Goal: Information Seeking & Learning: Check status

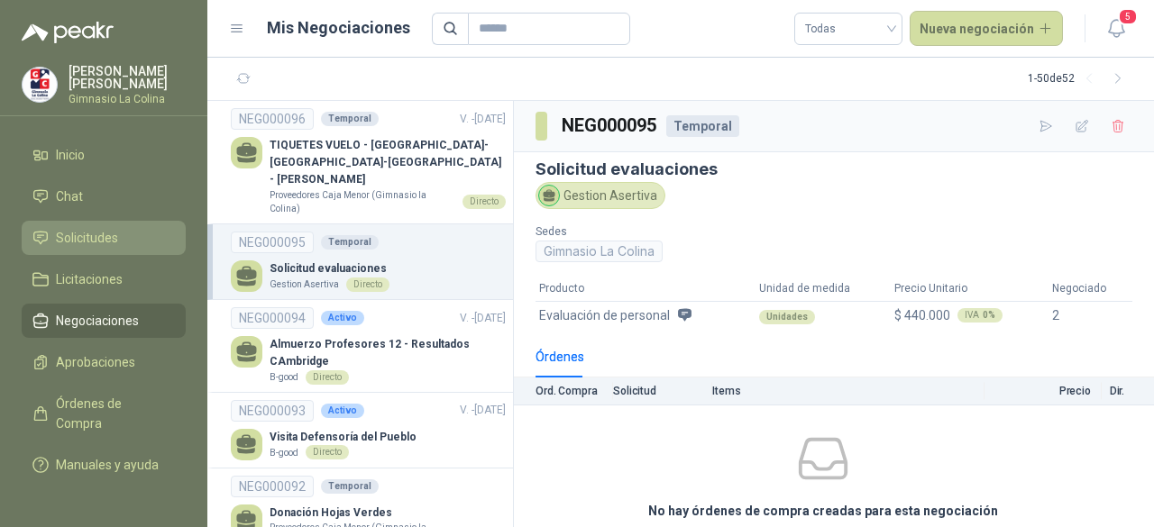
click at [102, 242] on span "Solicitudes" at bounding box center [87, 238] width 62 height 20
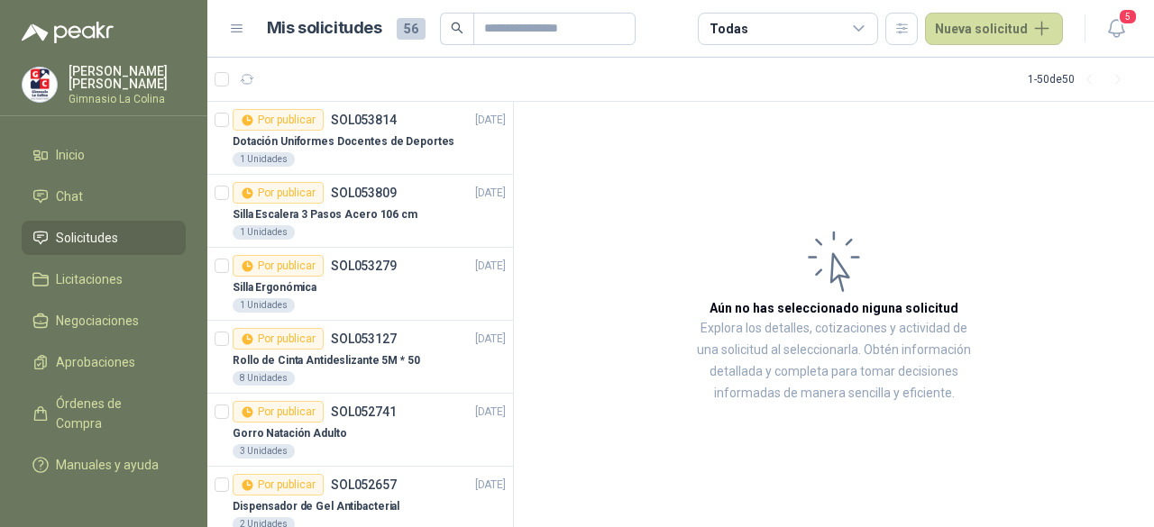
click at [862, 32] on icon at bounding box center [859, 29] width 16 height 16
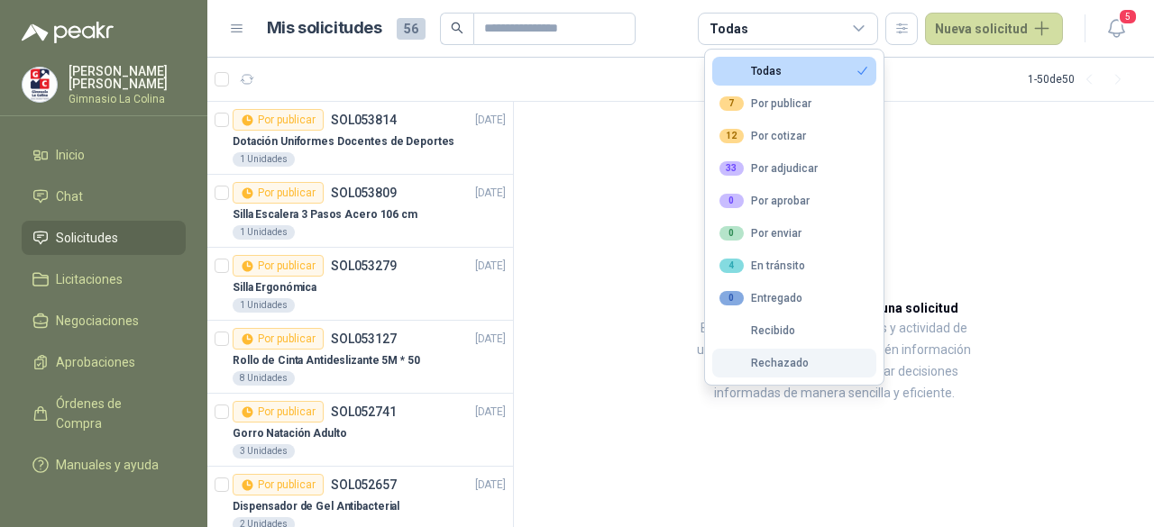
click at [784, 362] on div "Rechazado" at bounding box center [764, 363] width 89 height 13
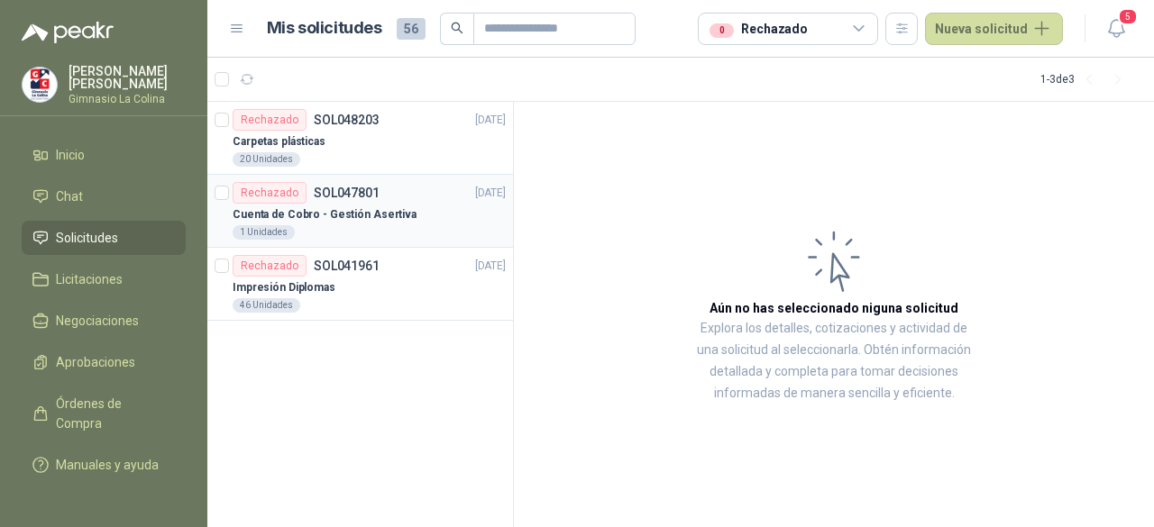
click at [372, 226] on div "1 Unidades" at bounding box center [369, 232] width 273 height 14
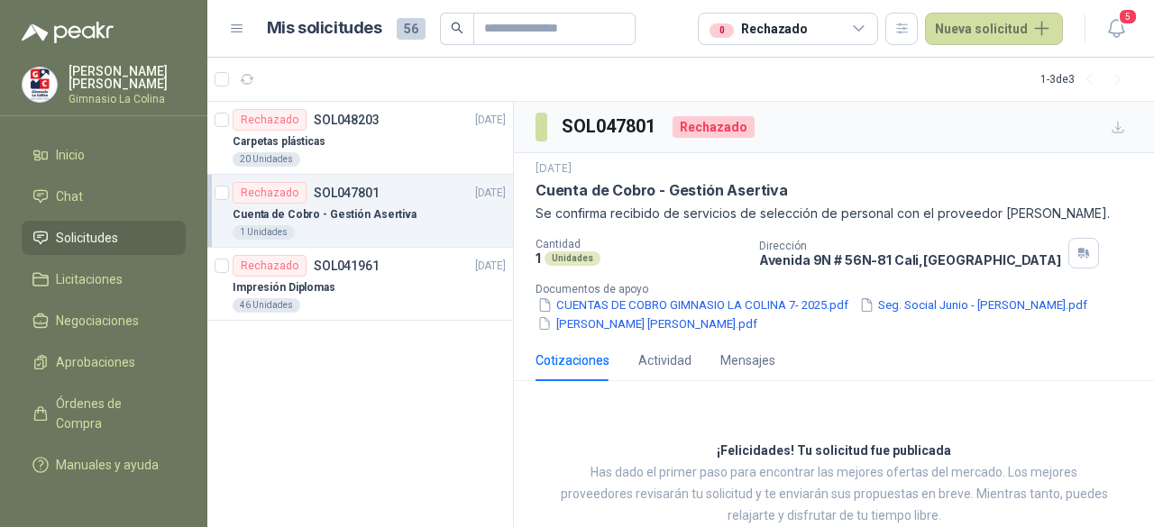
click at [864, 29] on icon at bounding box center [859, 29] width 16 height 16
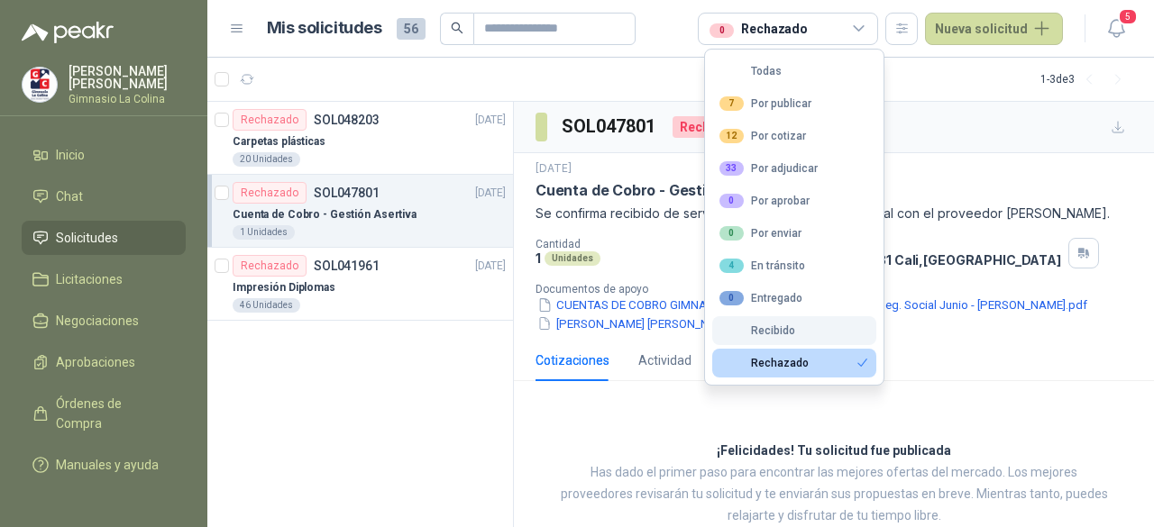
click at [772, 333] on div "Recibido" at bounding box center [758, 331] width 76 height 13
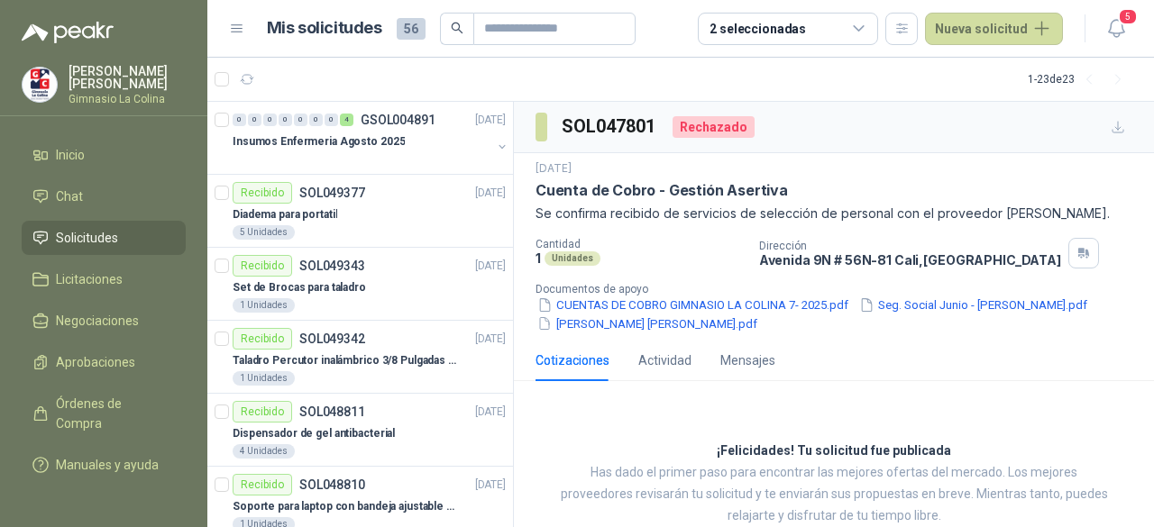
click at [867, 33] on icon at bounding box center [859, 29] width 16 height 16
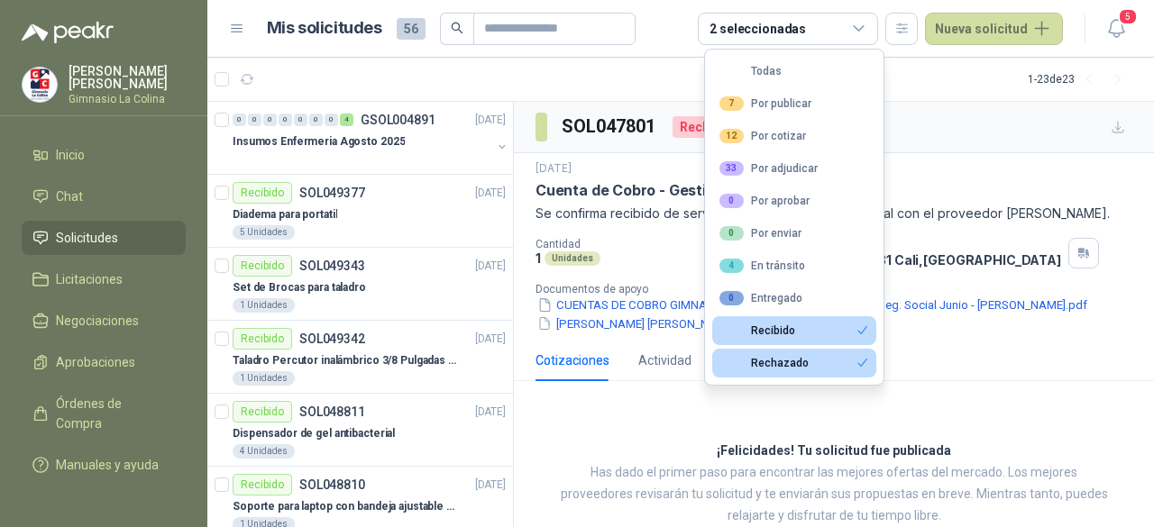
click at [868, 331] on icon "button" at bounding box center [863, 331] width 14 height 14
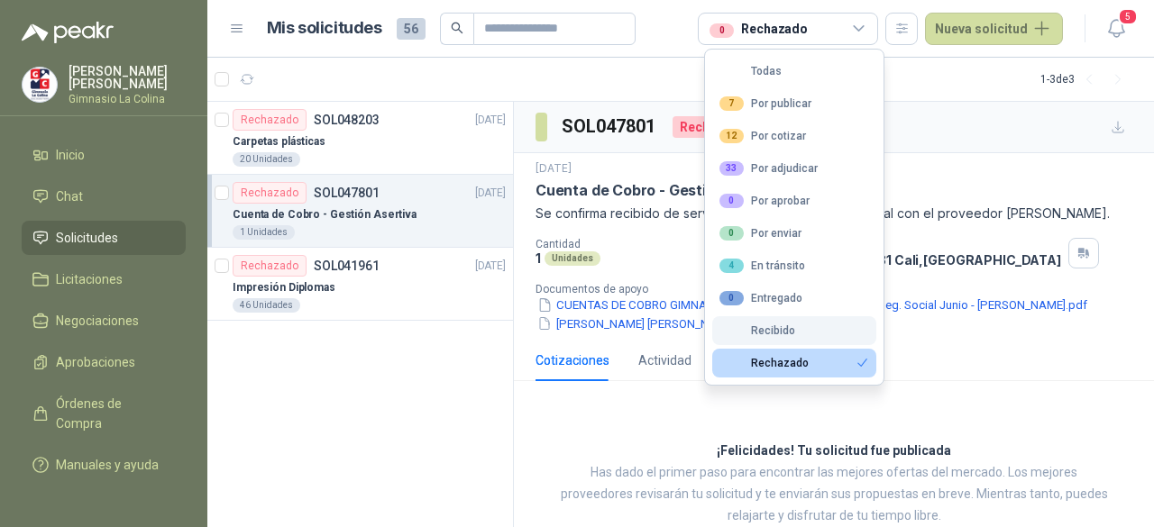
click at [866, 358] on icon "button" at bounding box center [863, 363] width 14 height 14
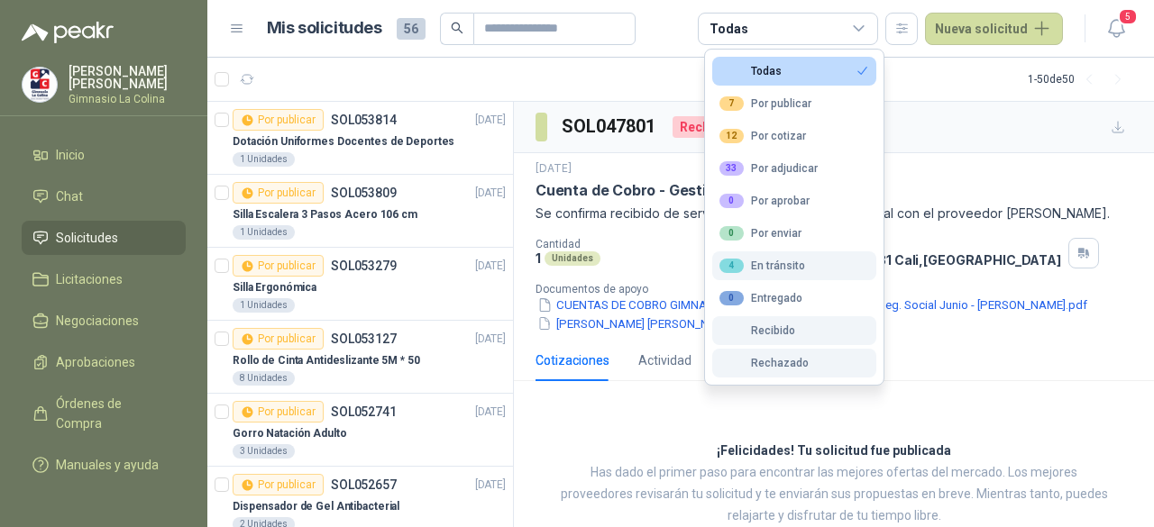
click at [838, 263] on button "4 En tránsito" at bounding box center [794, 266] width 164 height 29
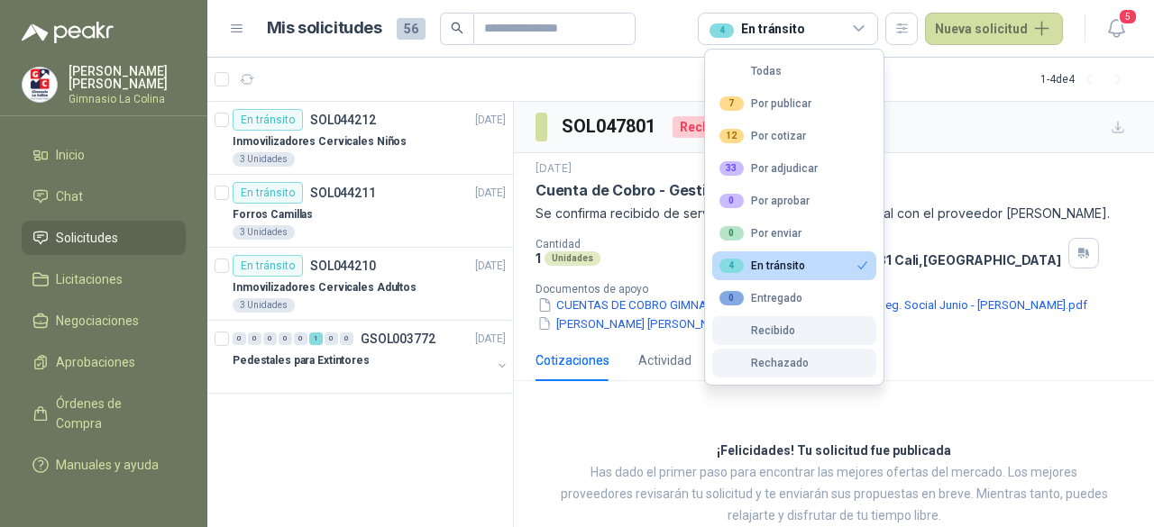
click at [838, 263] on button "4 En tránsito" at bounding box center [794, 266] width 164 height 29
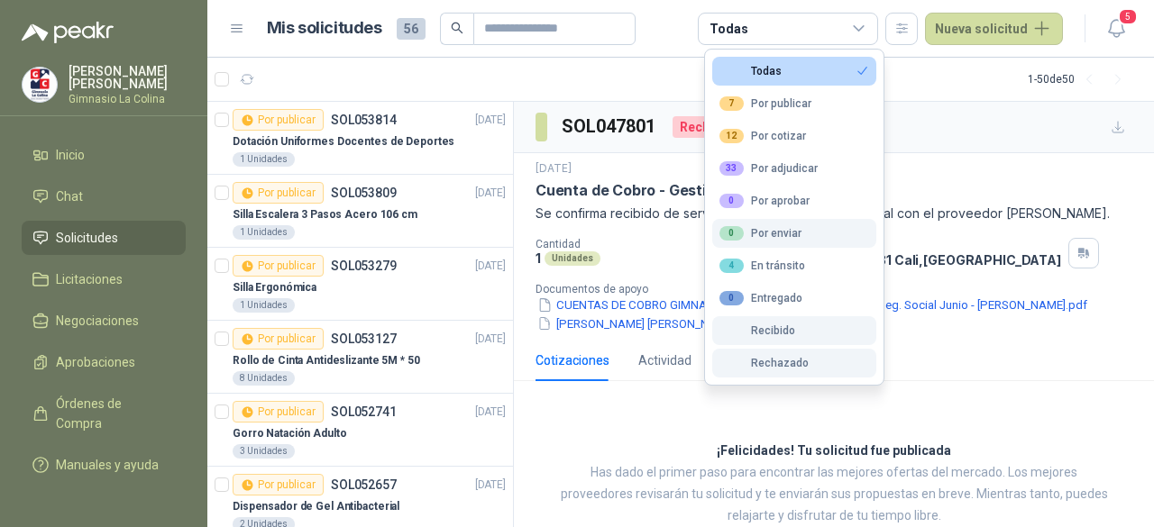
click at [833, 234] on button "0 Por enviar" at bounding box center [794, 233] width 164 height 29
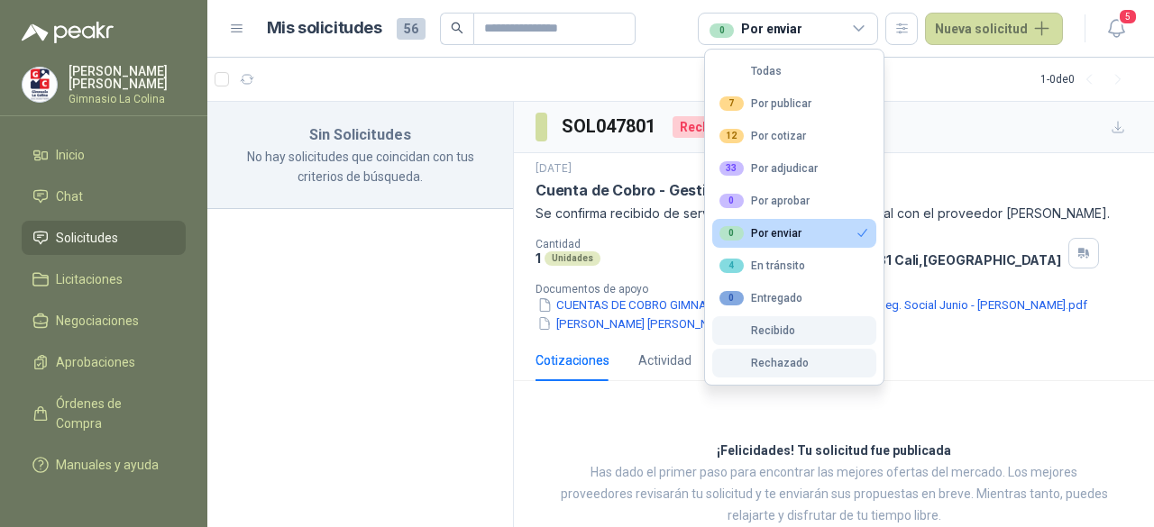
click at [833, 234] on button "0 Por enviar" at bounding box center [794, 233] width 164 height 29
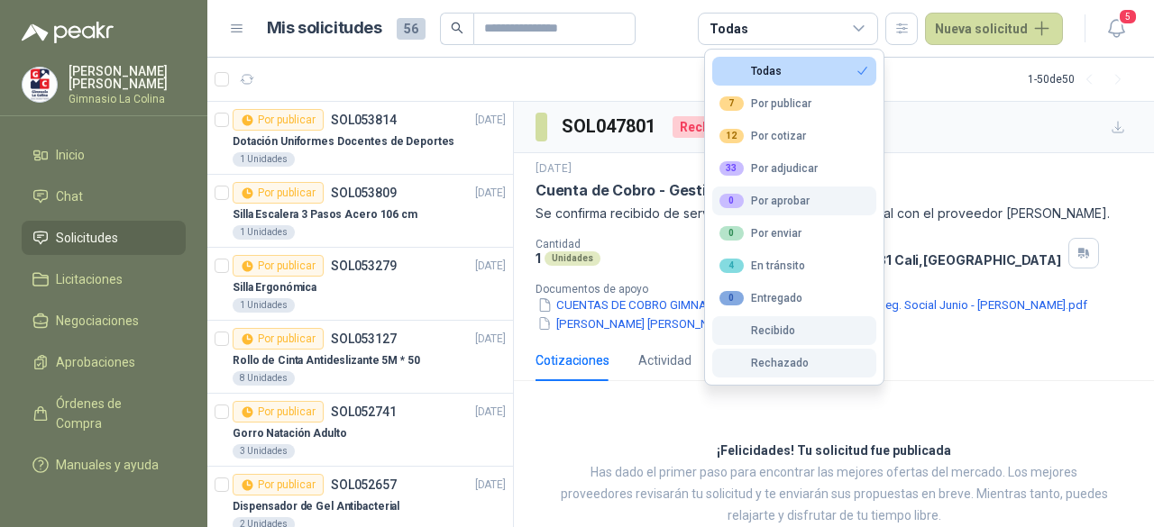
click at [832, 199] on button "0 Por aprobar" at bounding box center [794, 201] width 164 height 29
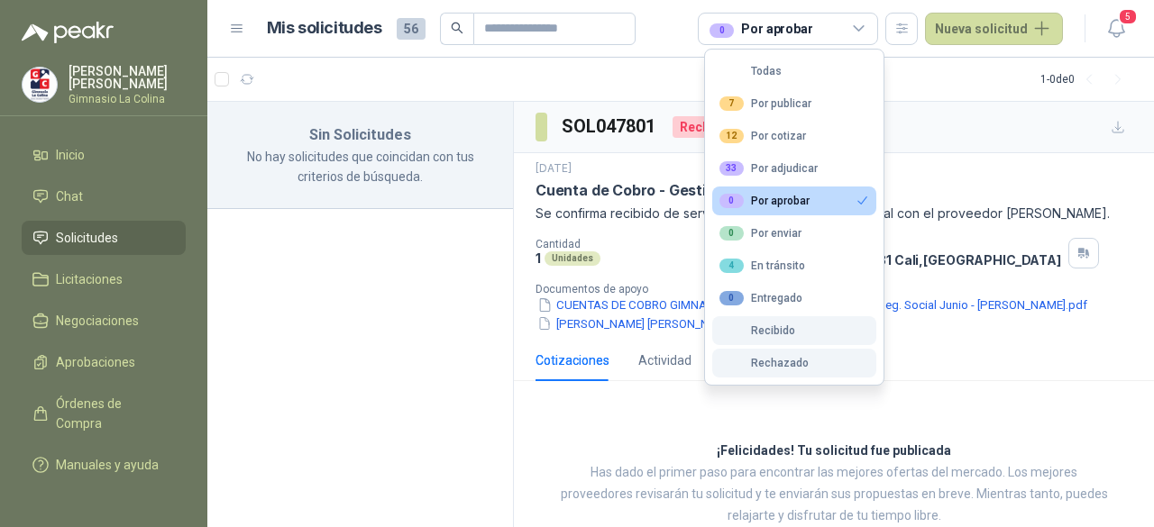
click at [832, 199] on button "0 Por aprobar" at bounding box center [794, 201] width 164 height 29
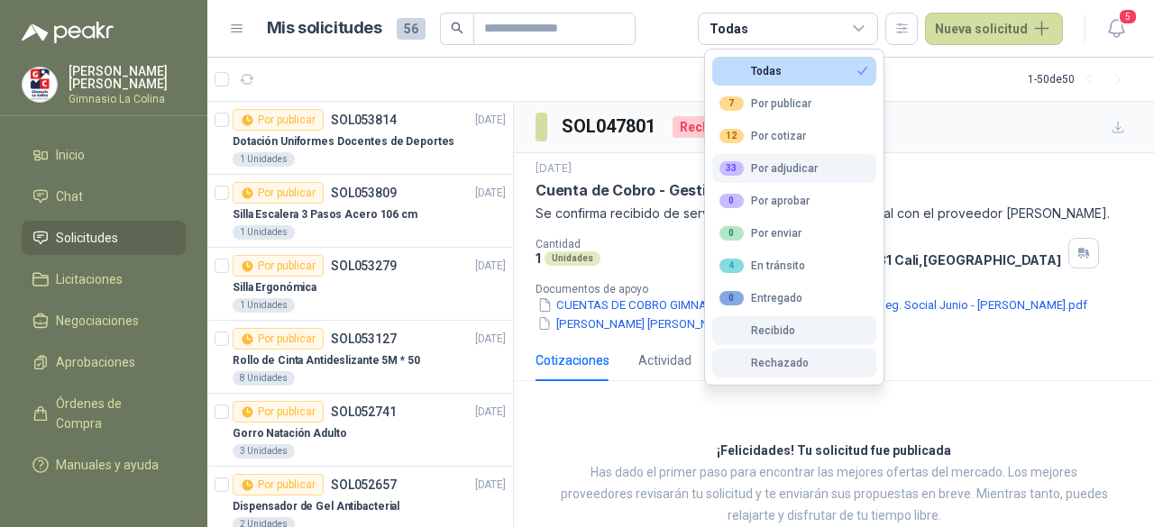
click at [828, 165] on button "33 Por adjudicar" at bounding box center [794, 168] width 164 height 29
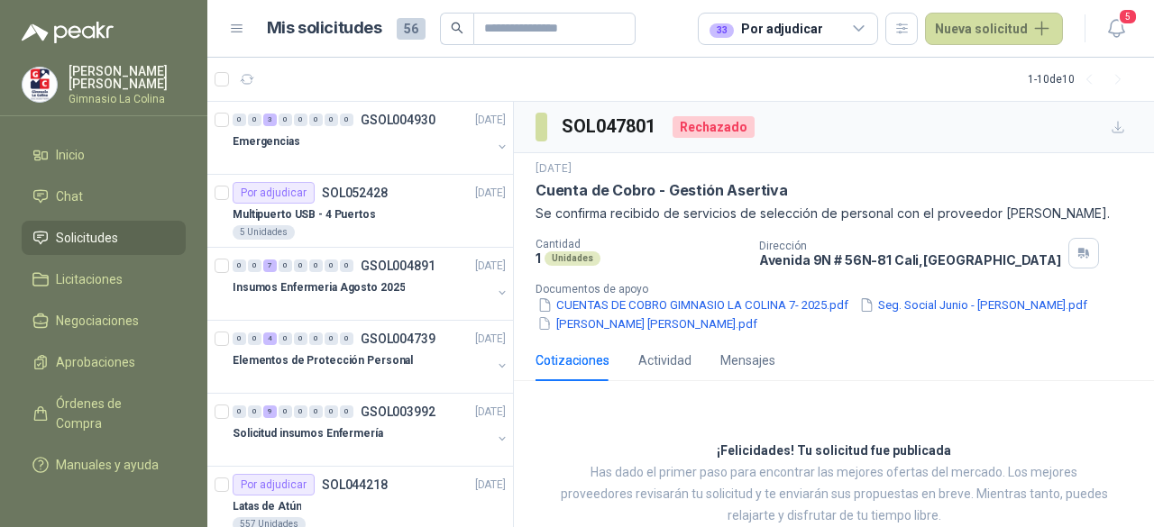
click at [860, 29] on icon at bounding box center [859, 29] width 16 height 16
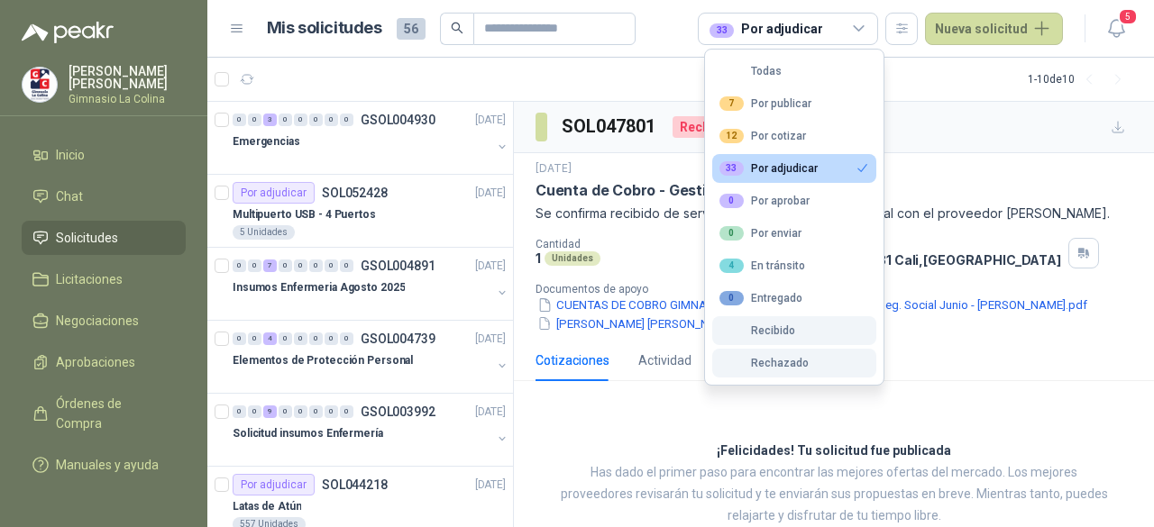
click at [845, 170] on button "33 Por adjudicar" at bounding box center [794, 168] width 164 height 29
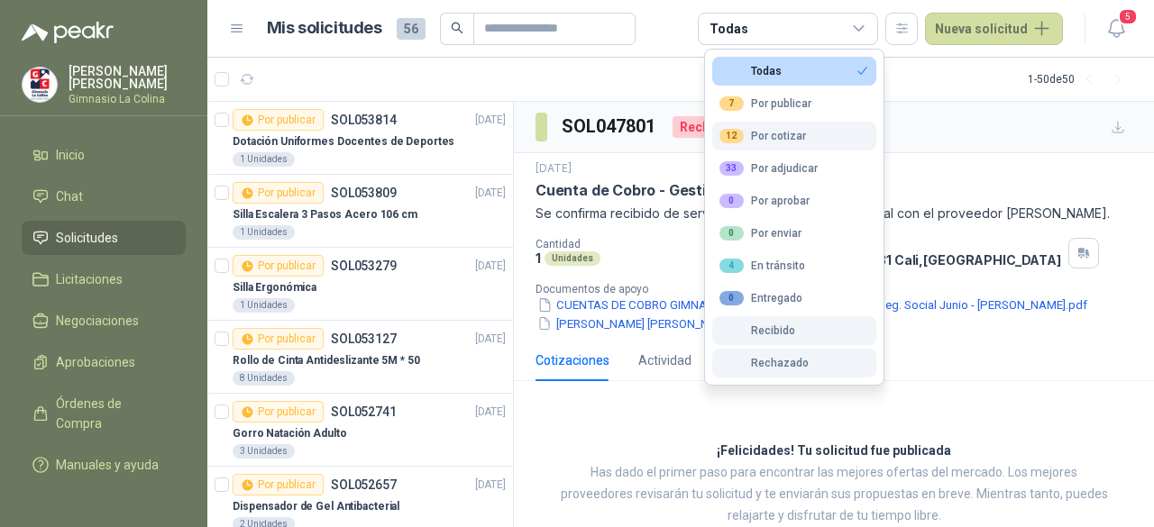
click at [834, 130] on button "12 Por cotizar" at bounding box center [794, 136] width 164 height 29
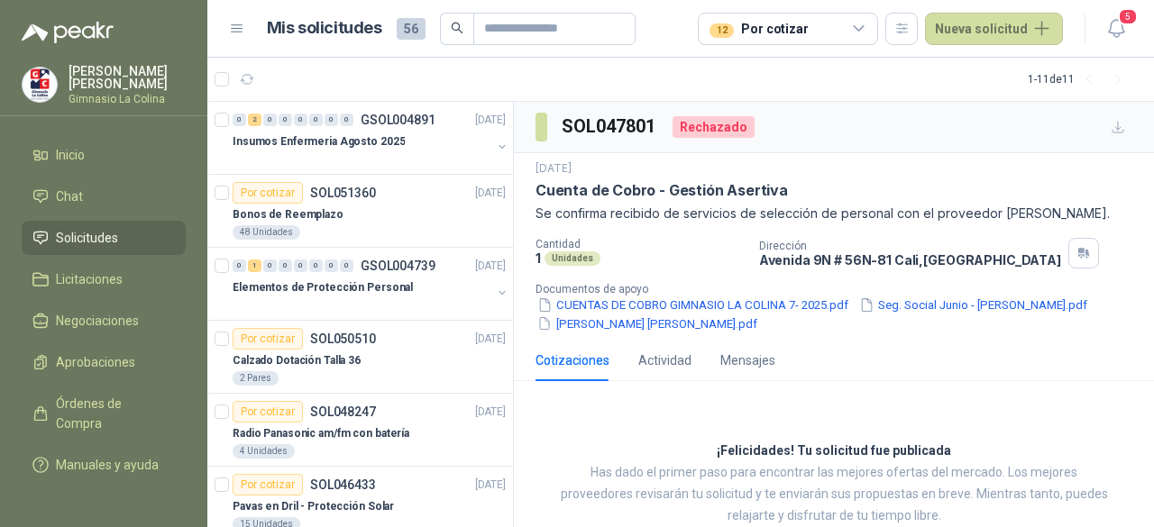
click at [863, 24] on icon at bounding box center [859, 29] width 16 height 16
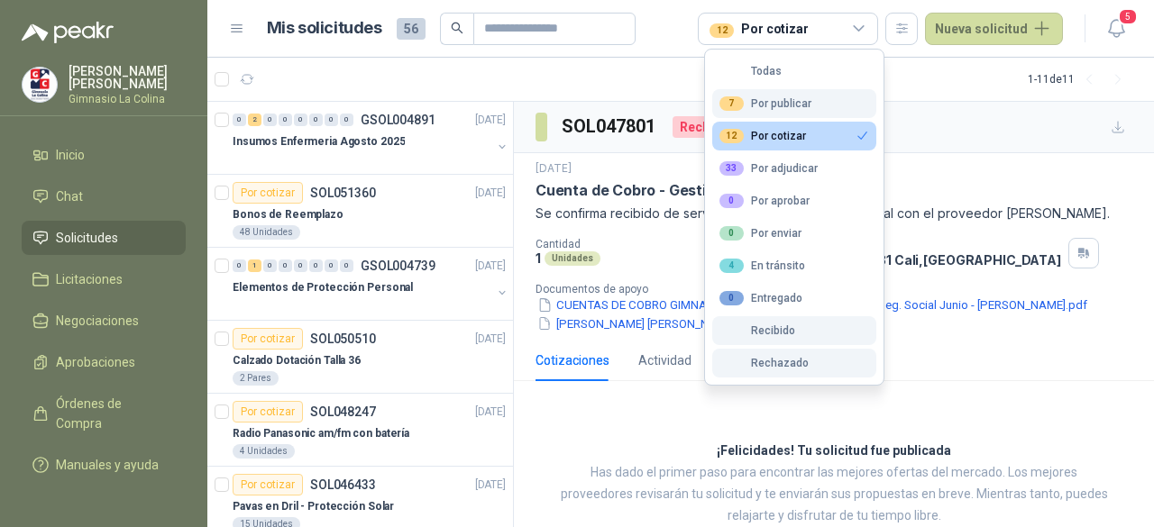
drag, startPoint x: 848, startPoint y: 145, endPoint x: 849, endPoint y: 108, distance: 37.0
click at [849, 108] on ul "Todas 7 Por publicar 12 Por cotizar 33 Por adjudicar 0 Por aprobar 0 Por enviar…" at bounding box center [794, 217] width 179 height 335
click at [849, 108] on button "7 Por publicar" at bounding box center [794, 103] width 164 height 29
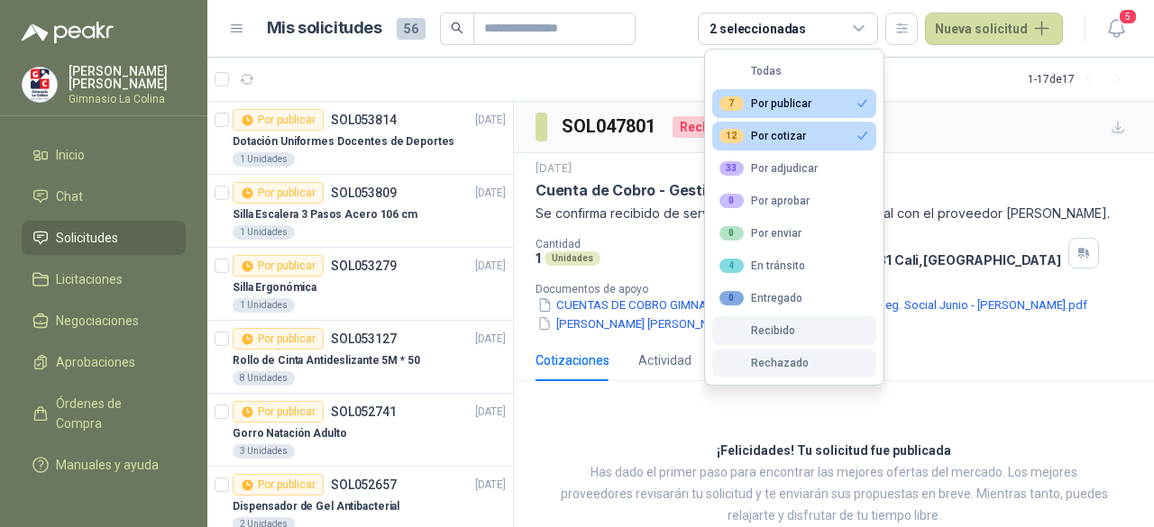
click at [858, 130] on icon "button" at bounding box center [863, 136] width 14 height 14
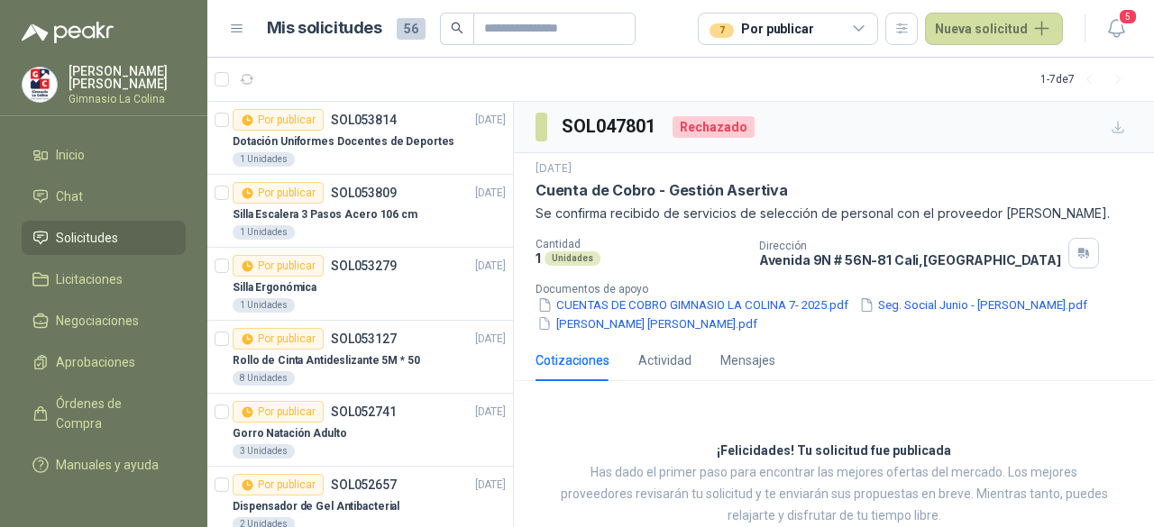
click at [867, 24] on icon at bounding box center [859, 29] width 16 height 16
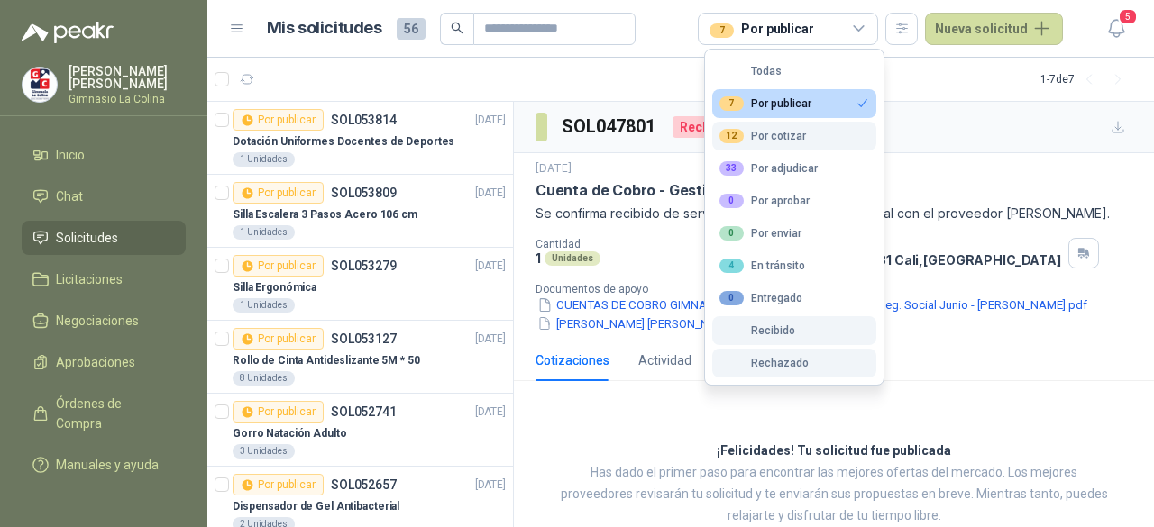
click at [866, 99] on icon "button" at bounding box center [861, 103] width 9 height 8
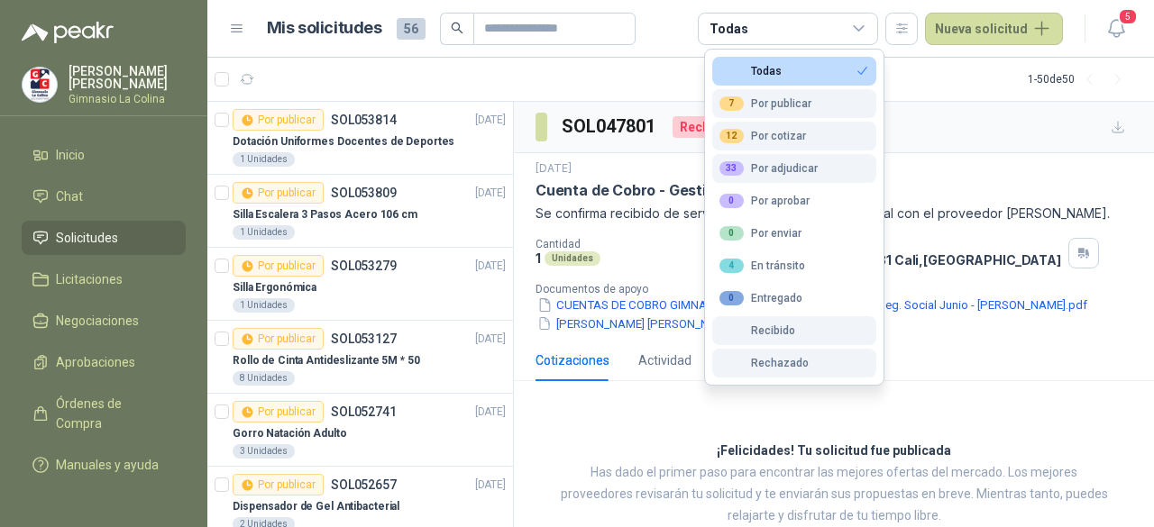
click at [837, 165] on button "33 Por adjudicar" at bounding box center [794, 168] width 164 height 29
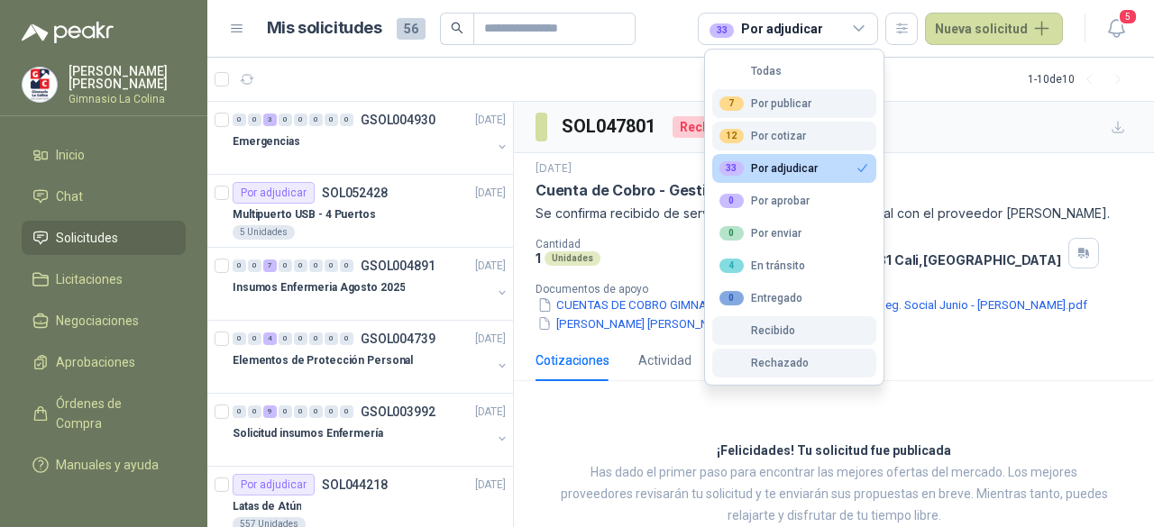
click at [837, 165] on button "33 Por adjudicar" at bounding box center [794, 168] width 164 height 29
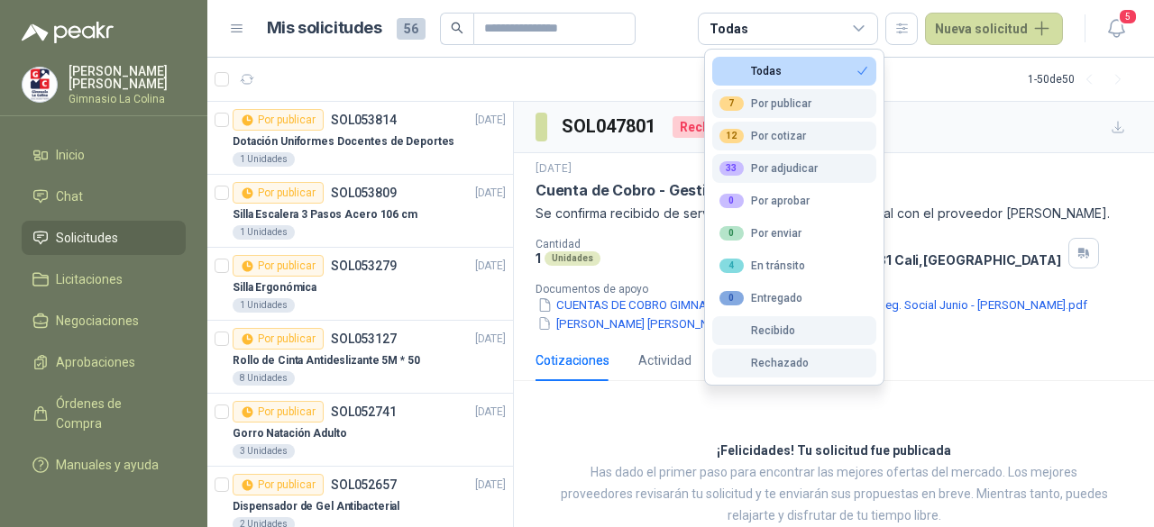
click at [837, 165] on button "33 Por adjudicar" at bounding box center [794, 168] width 164 height 29
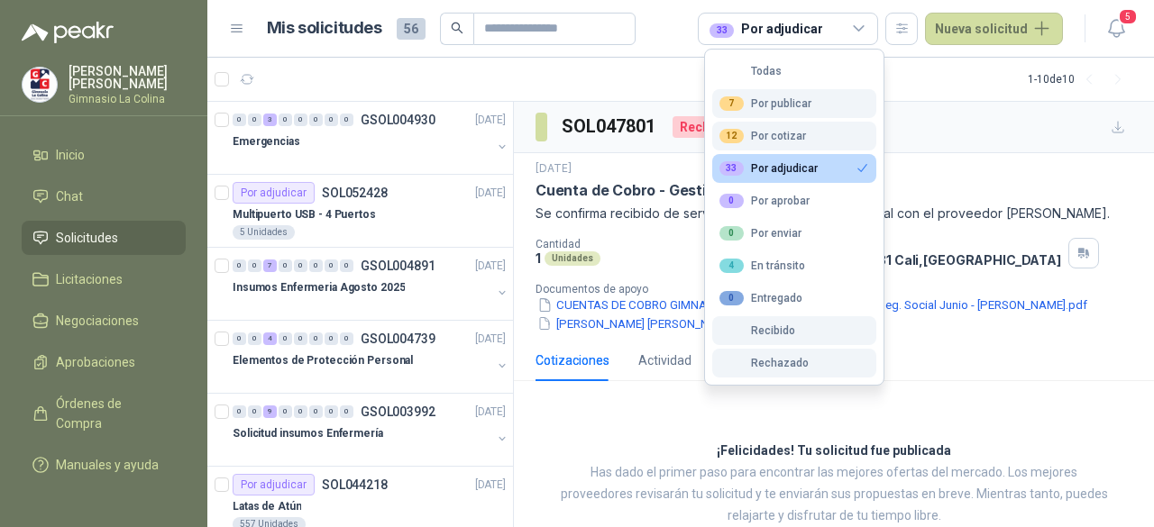
click at [866, 162] on icon "button" at bounding box center [863, 168] width 14 height 14
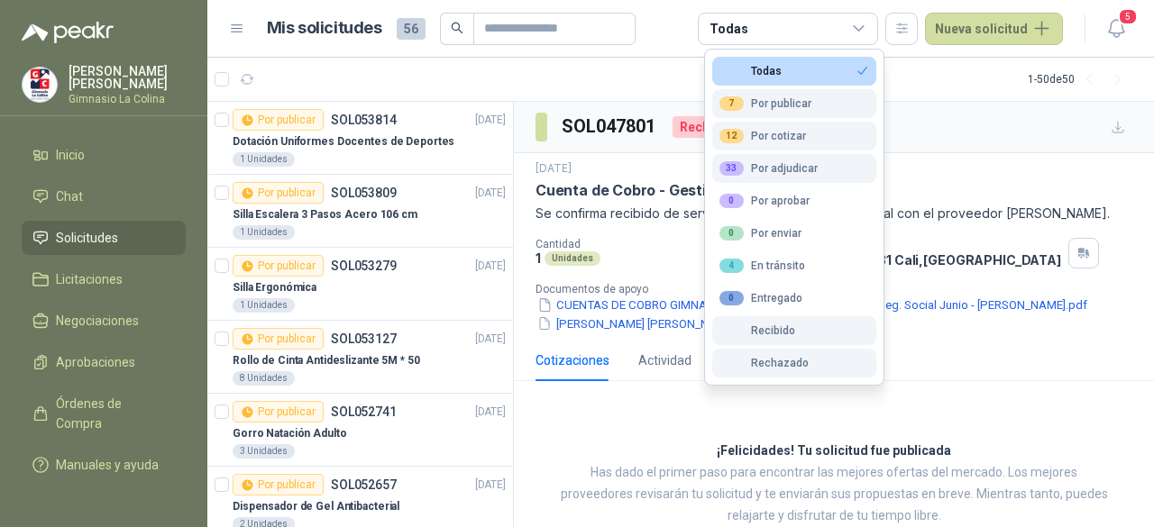
click at [799, 319] on button "Recibido" at bounding box center [794, 330] width 164 height 29
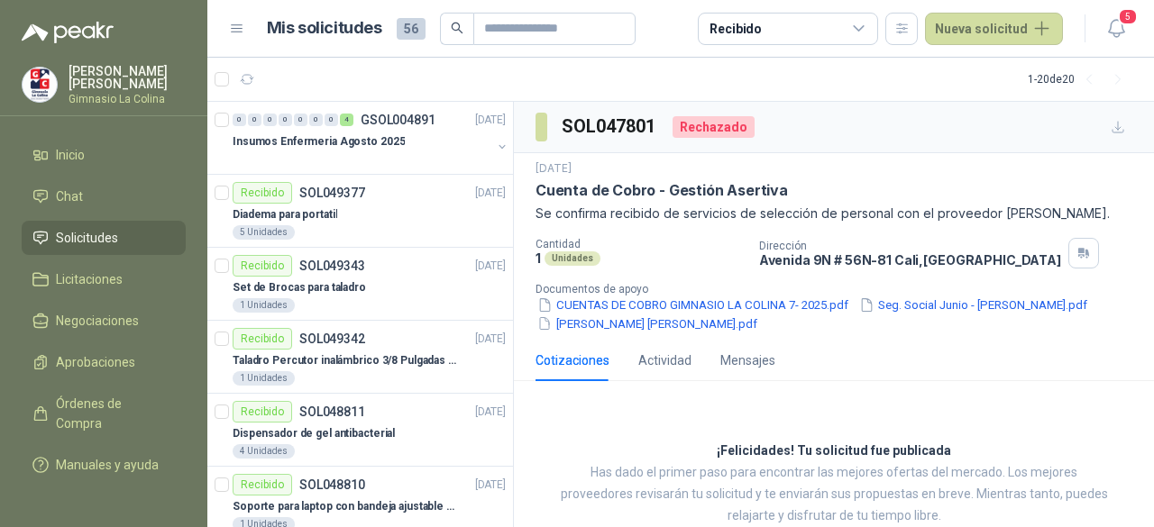
click at [864, 34] on icon at bounding box center [859, 29] width 16 height 16
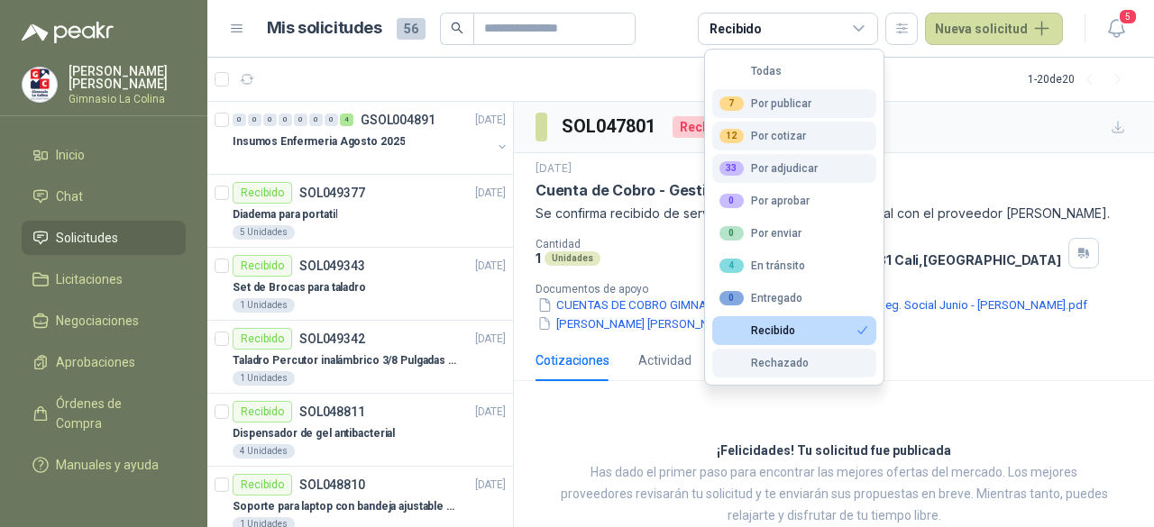
click at [861, 327] on icon "button" at bounding box center [863, 331] width 14 height 14
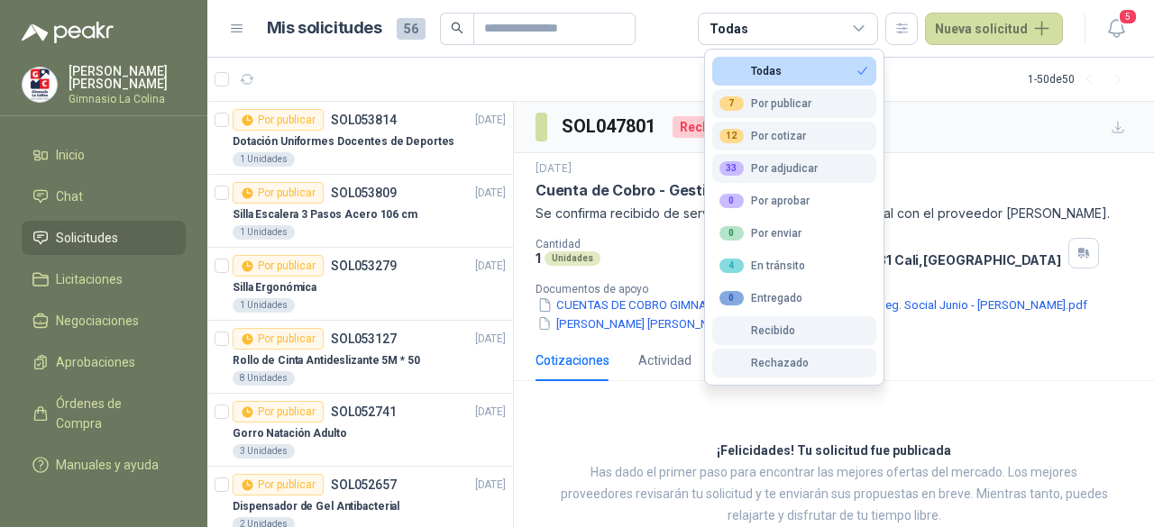
click at [856, 75] on icon "button" at bounding box center [863, 71] width 14 height 14
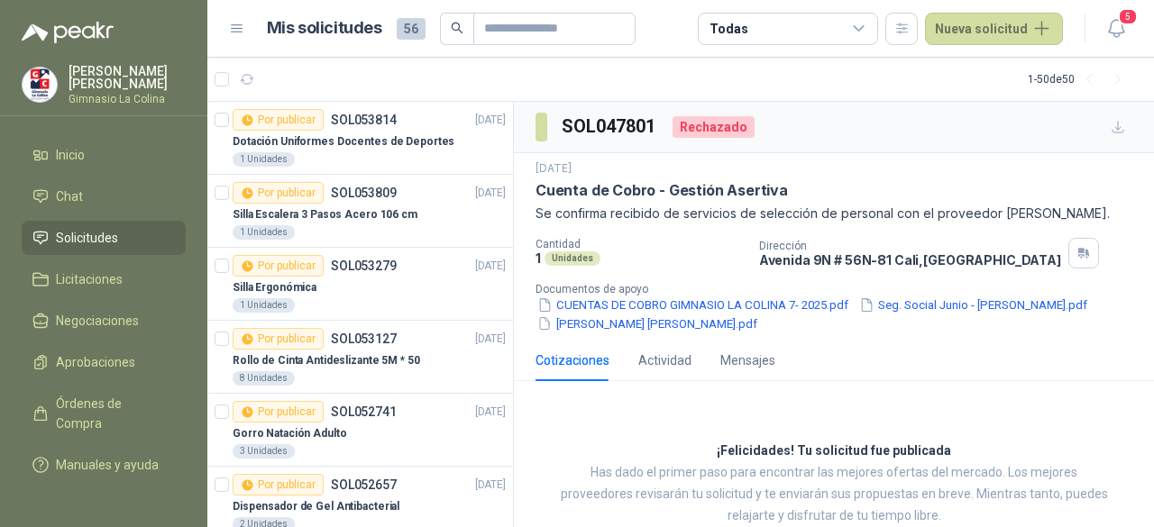
click at [856, 75] on article "1 - 50 de 50" at bounding box center [680, 79] width 947 height 43
click at [862, 21] on icon at bounding box center [859, 29] width 16 height 16
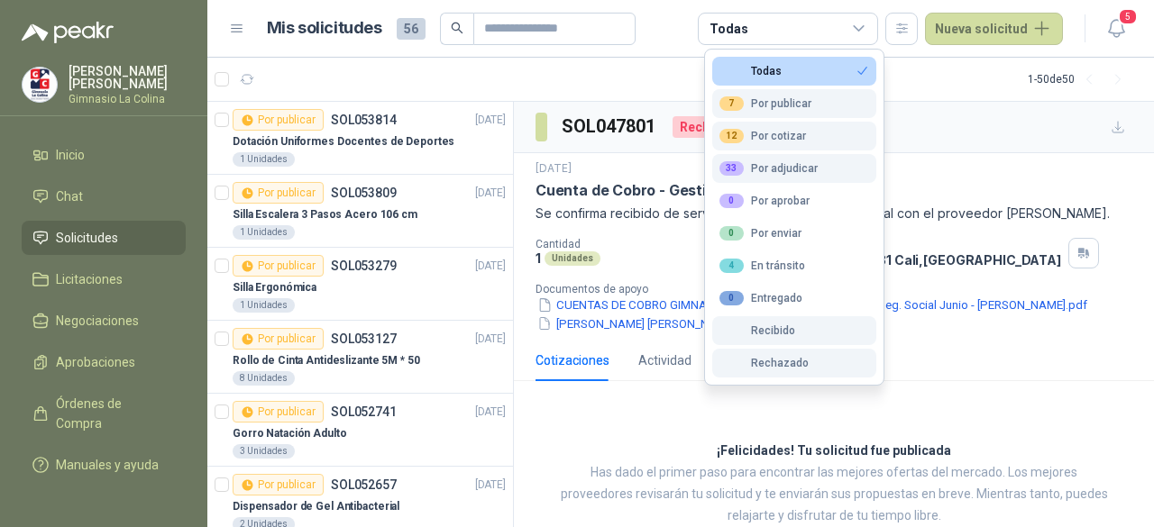
click at [780, 369] on div "Rechazado" at bounding box center [764, 363] width 89 height 13
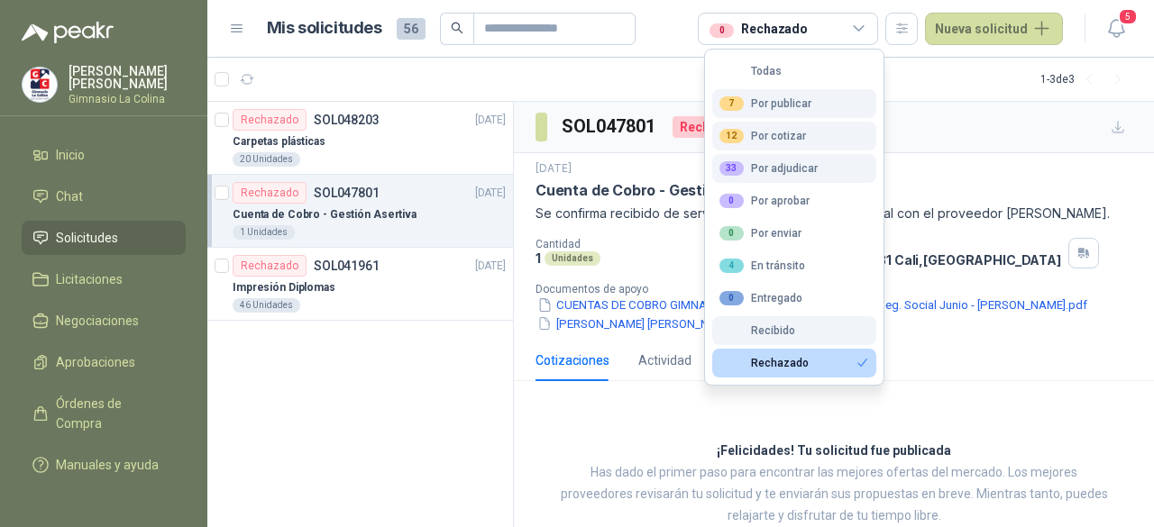
click at [780, 369] on div "Rechazado" at bounding box center [764, 363] width 89 height 13
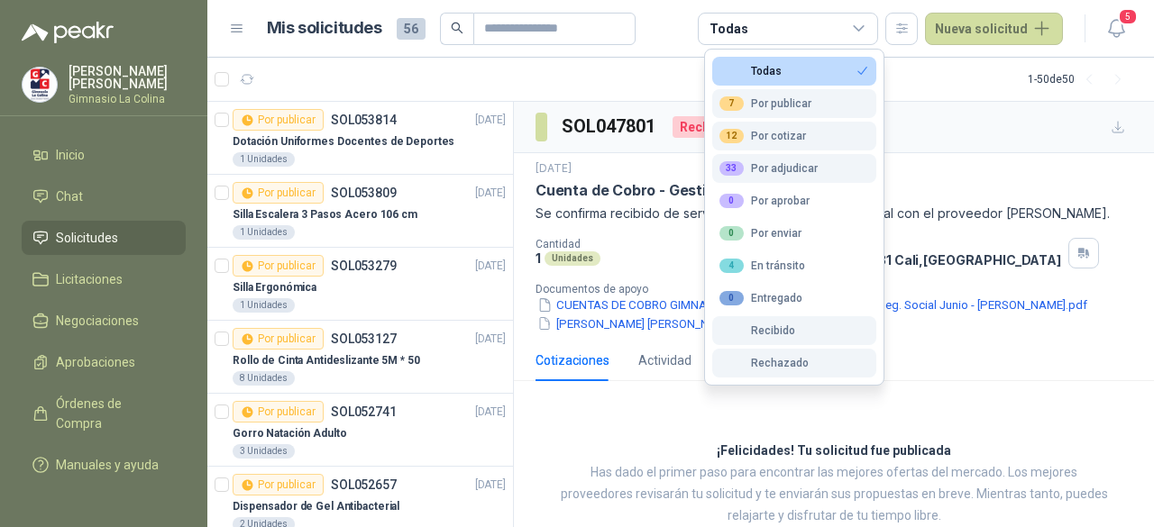
click at [780, 369] on div "Rechazado" at bounding box center [764, 363] width 89 height 13
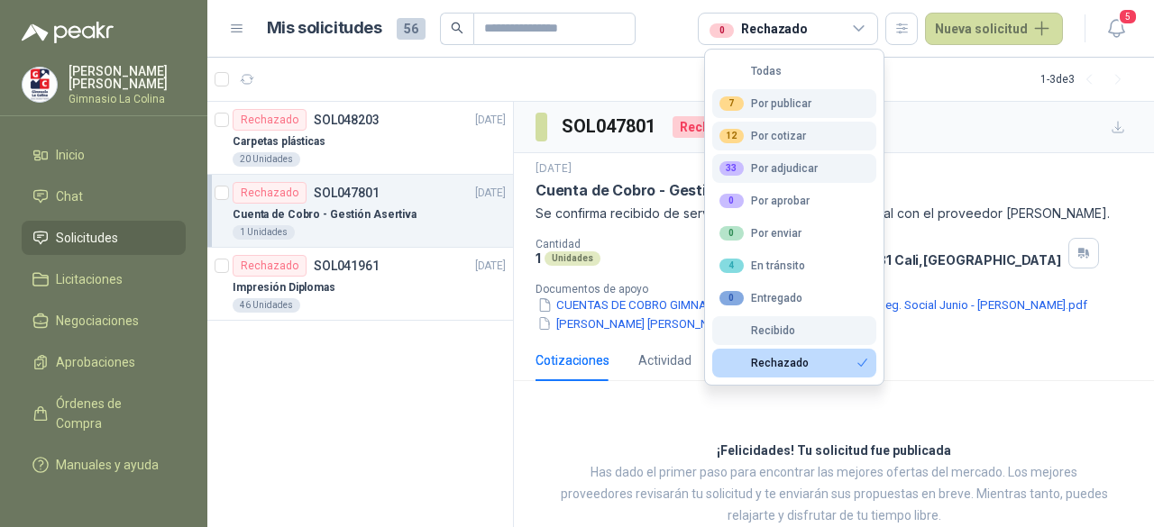
click at [815, 362] on button "Rechazado" at bounding box center [794, 363] width 164 height 29
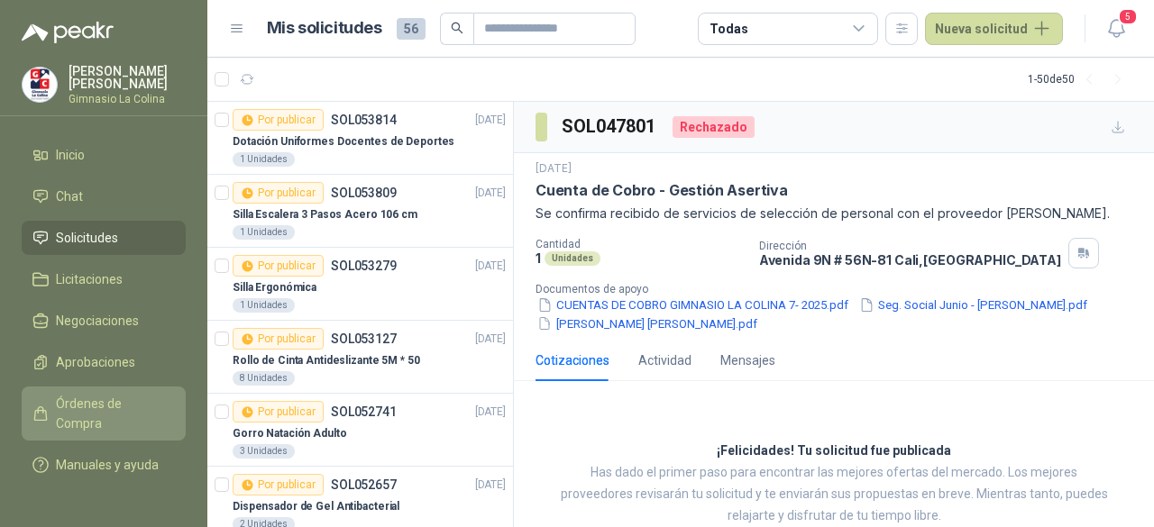
click at [108, 394] on span "Órdenes de Compra" at bounding box center [112, 414] width 113 height 40
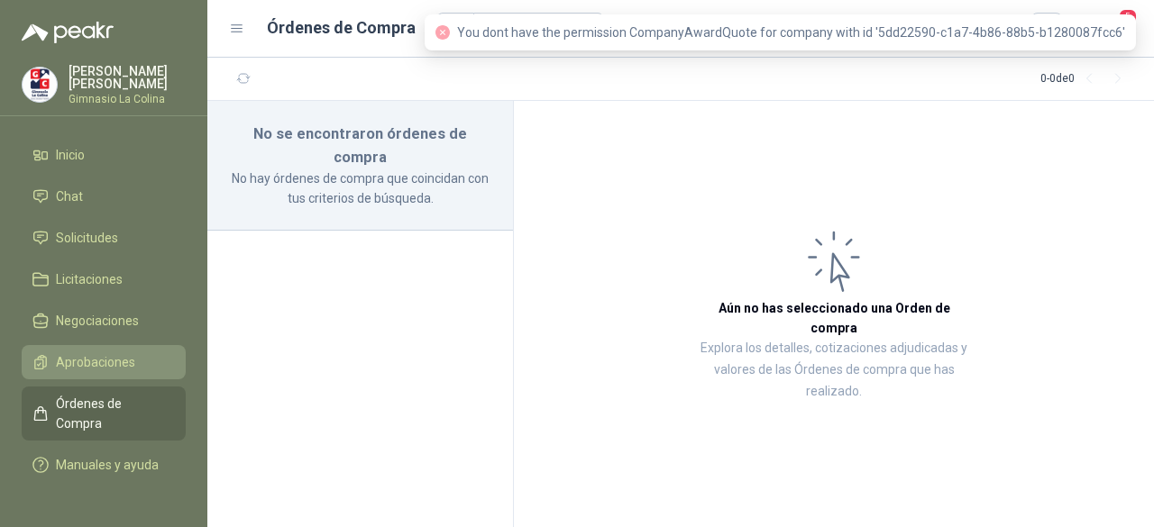
click at [106, 362] on span "Aprobaciones" at bounding box center [95, 363] width 79 height 20
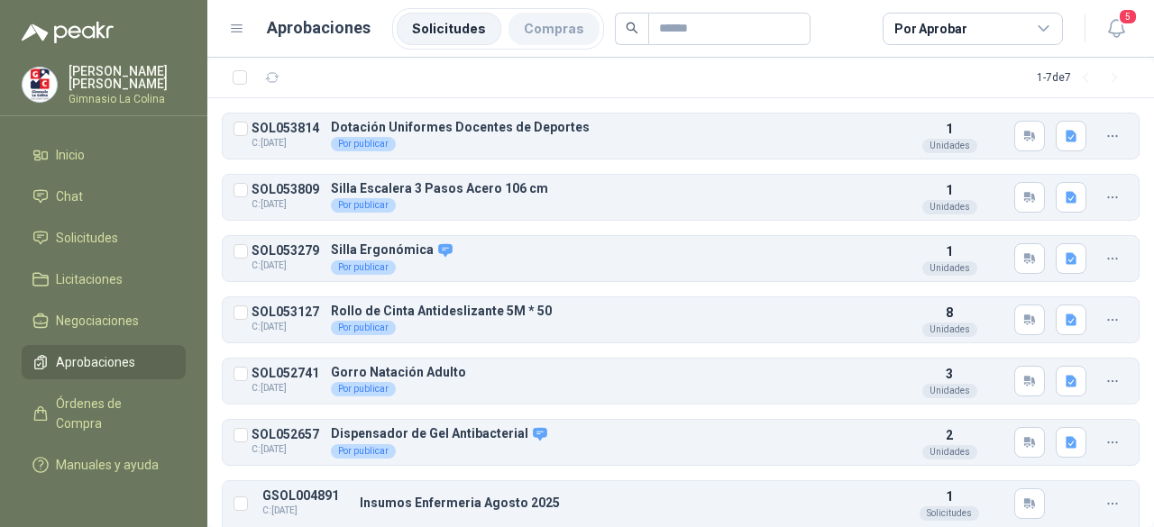
click at [545, 29] on li "Compras" at bounding box center [554, 29] width 91 height 32
